Goal: Navigation & Orientation: Find specific page/section

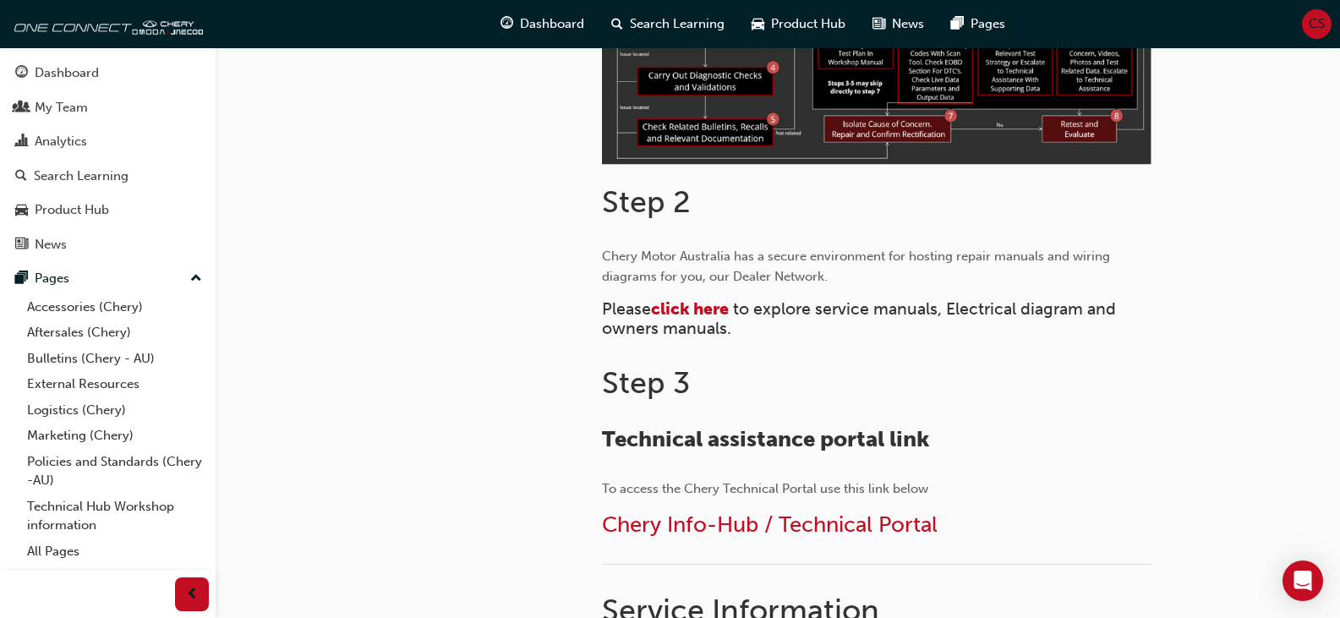
scroll to position [761, 0]
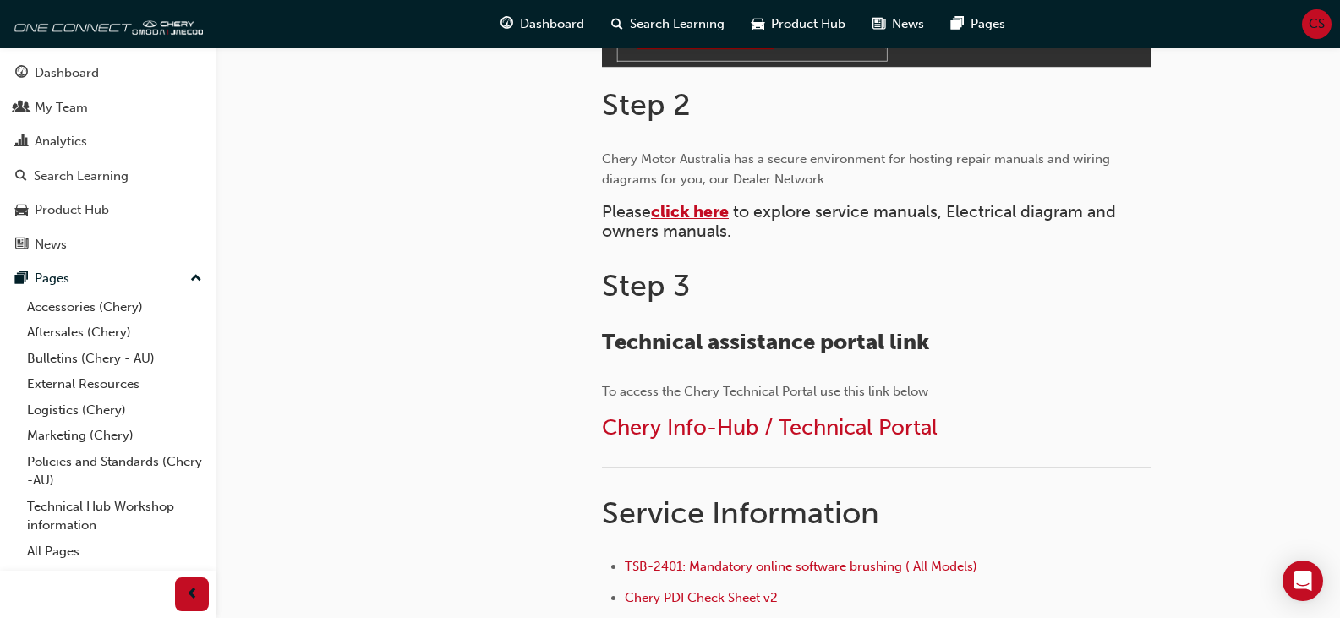
click at [707, 215] on span "click here" at bounding box center [690, 211] width 78 height 19
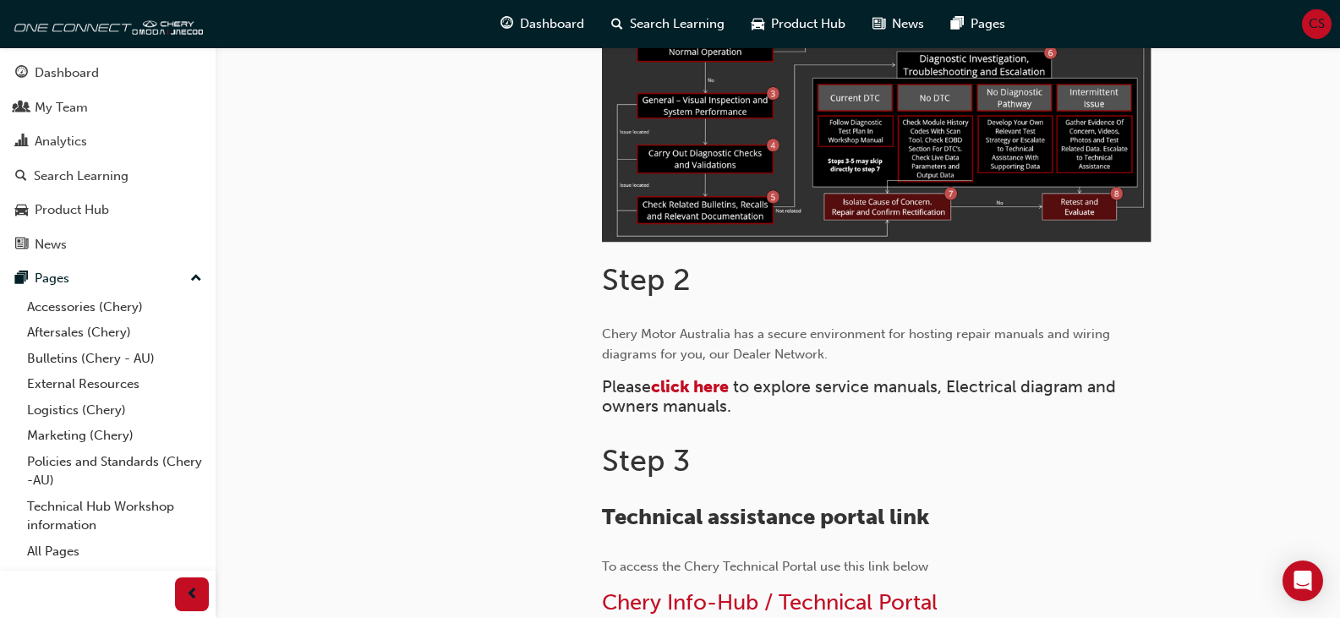
scroll to position [676, 0]
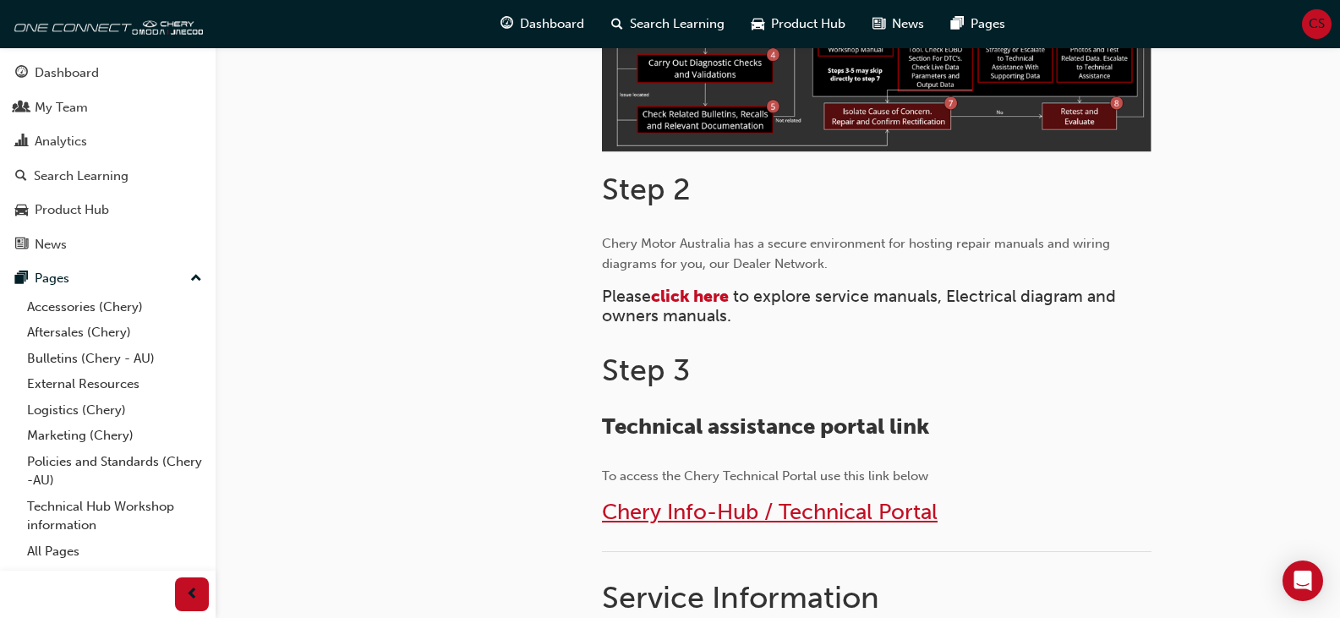
click at [716, 513] on span "Chery Info-Hub / Technical Portal" at bounding box center [770, 512] width 336 height 26
